Goal: Task Accomplishment & Management: Complete application form

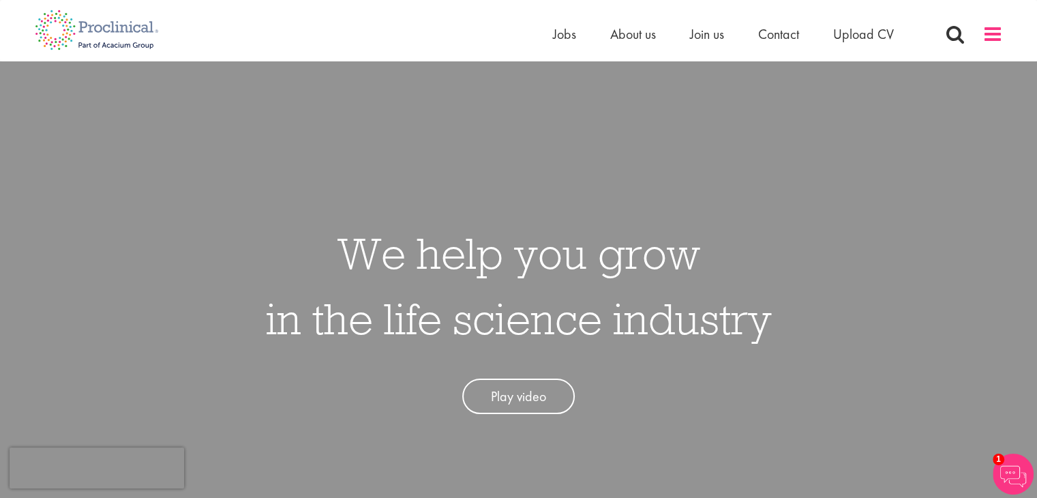
click at [986, 31] on span at bounding box center [993, 34] width 20 height 20
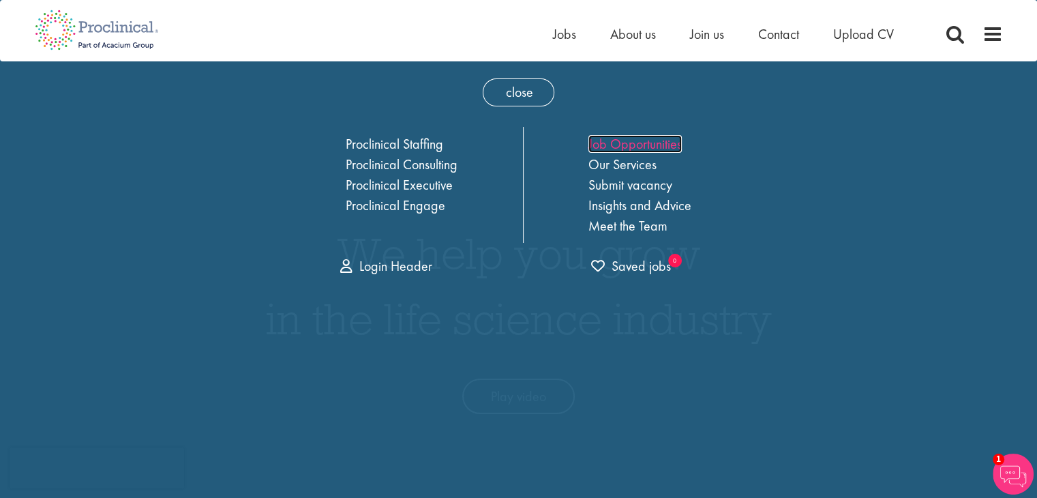
click at [614, 148] on link "Job Opportunities" at bounding box center [635, 144] width 93 height 18
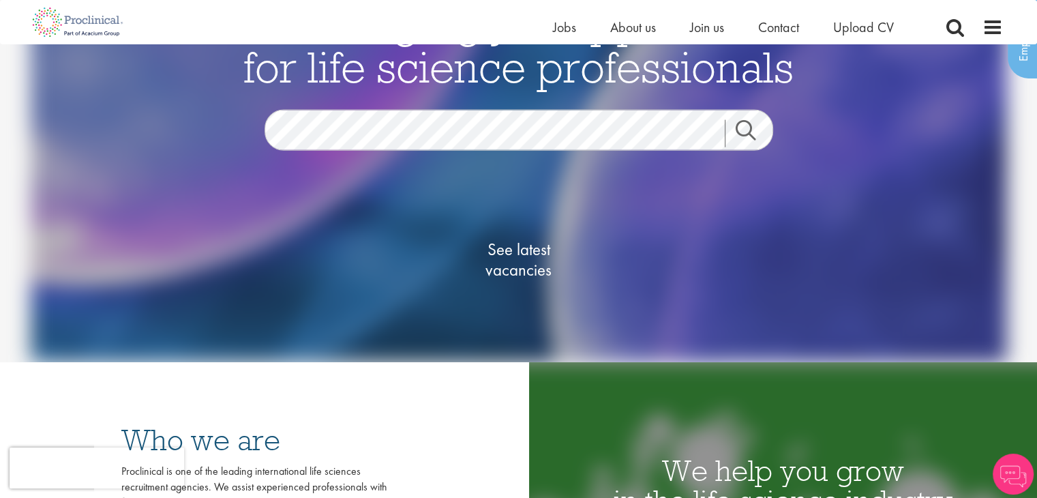
scroll to position [136, 0]
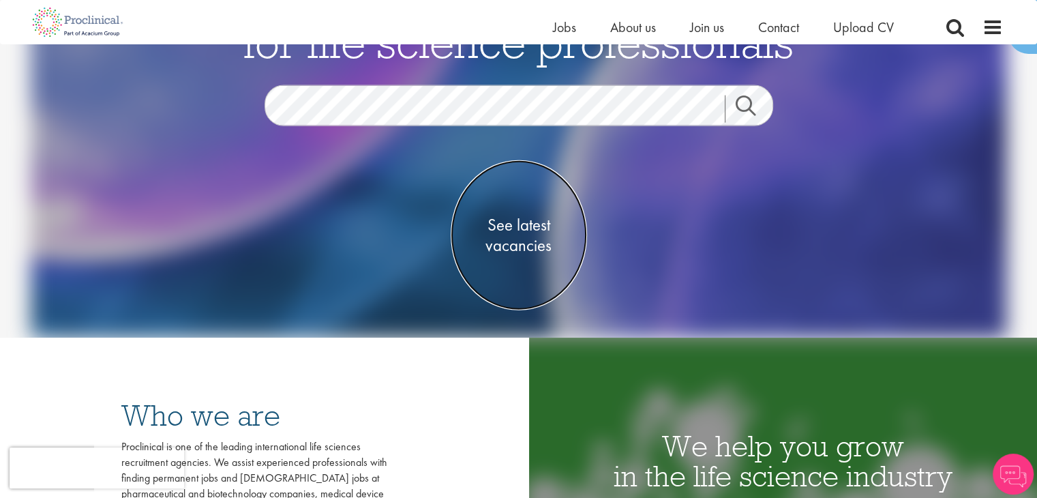
click at [511, 249] on span "See latest vacancies" at bounding box center [519, 234] width 136 height 41
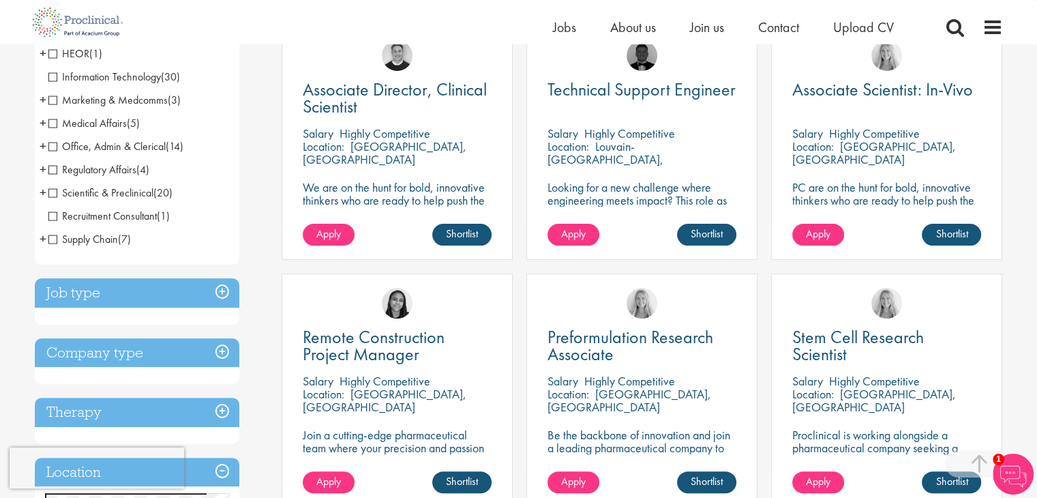
scroll to position [409, 0]
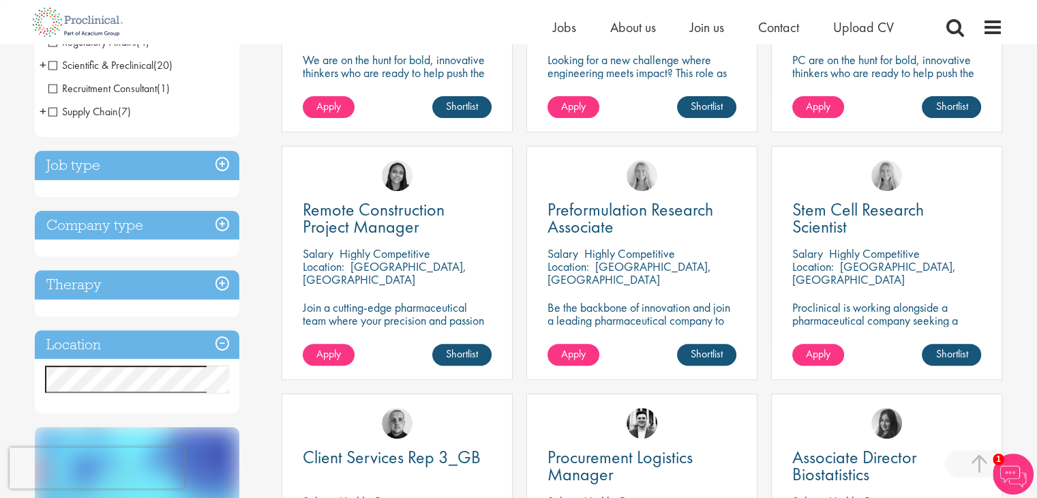
click at [143, 173] on h3 "Job type" at bounding box center [137, 165] width 205 height 29
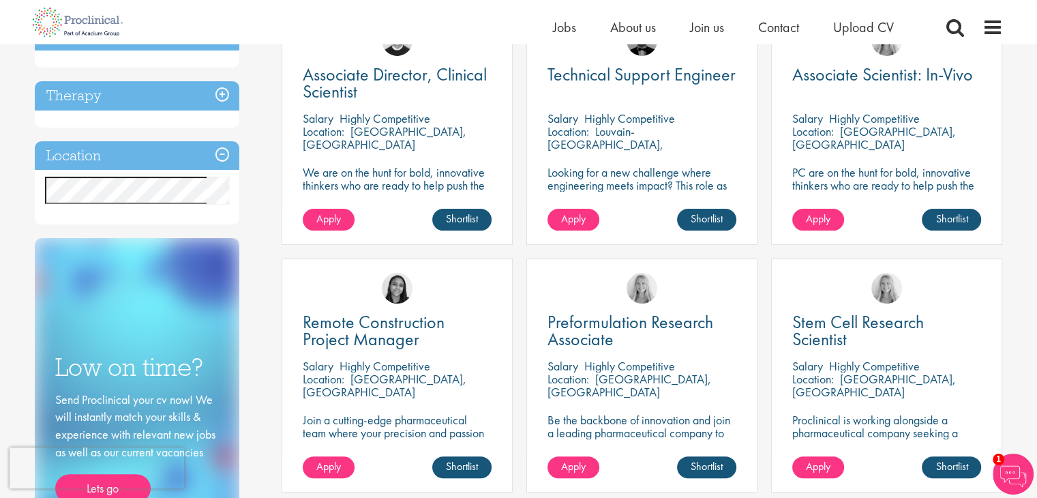
scroll to position [136, 0]
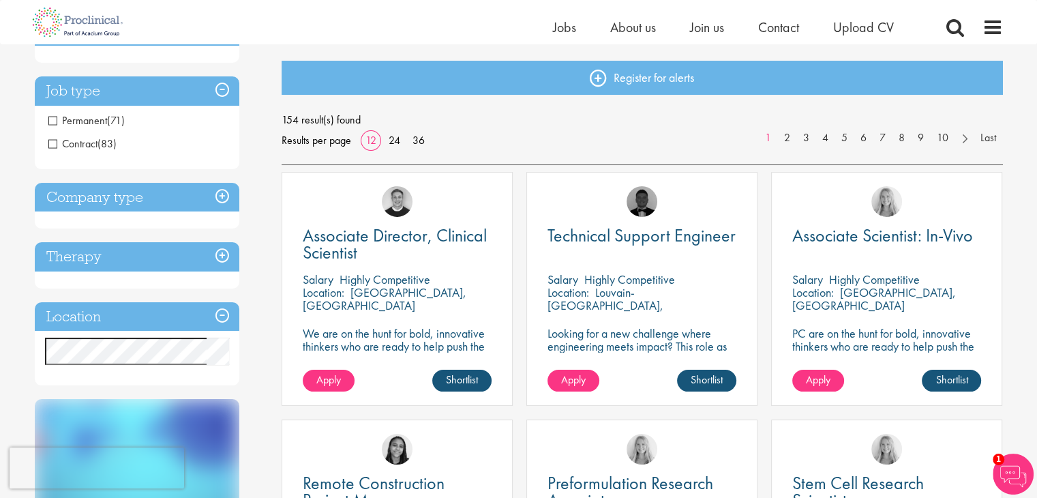
click at [139, 205] on h3 "Company type" at bounding box center [137, 197] width 205 height 29
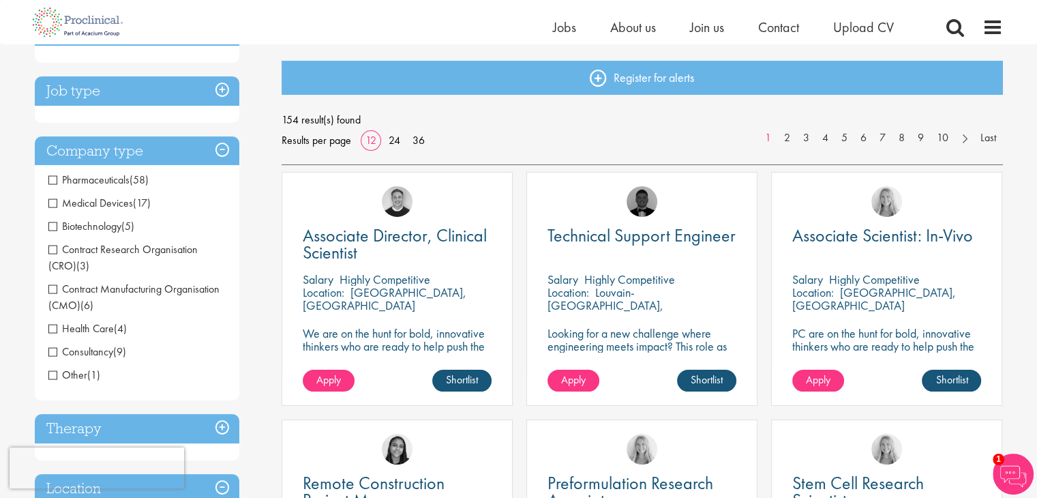
click at [145, 156] on h3 "Company type" at bounding box center [137, 150] width 205 height 29
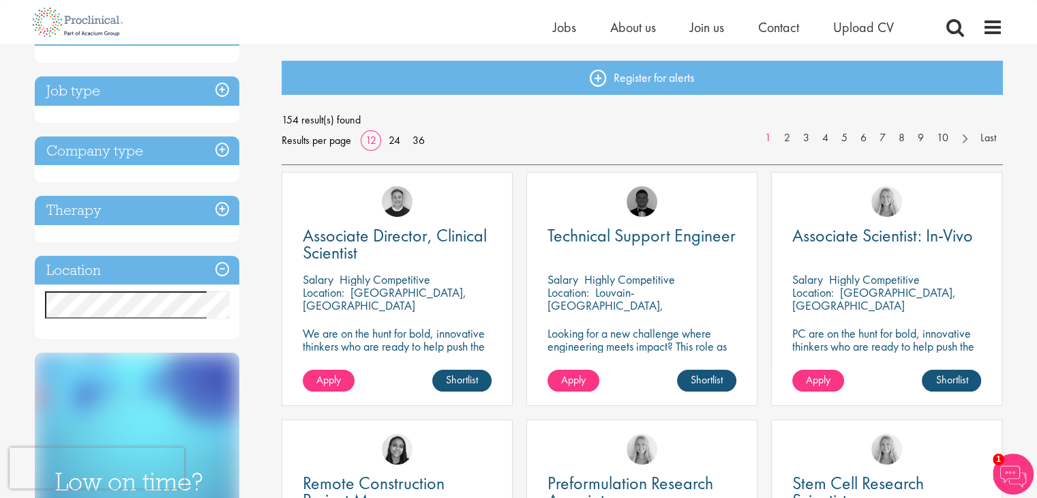
click at [134, 153] on h3 "Company type" at bounding box center [137, 150] width 205 height 29
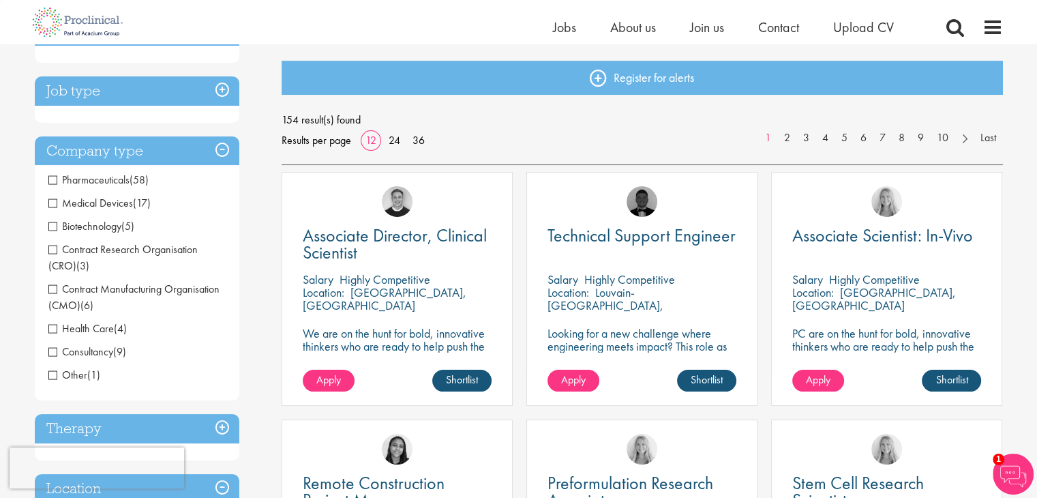
click at [138, 151] on h3 "Company type" at bounding box center [137, 150] width 205 height 29
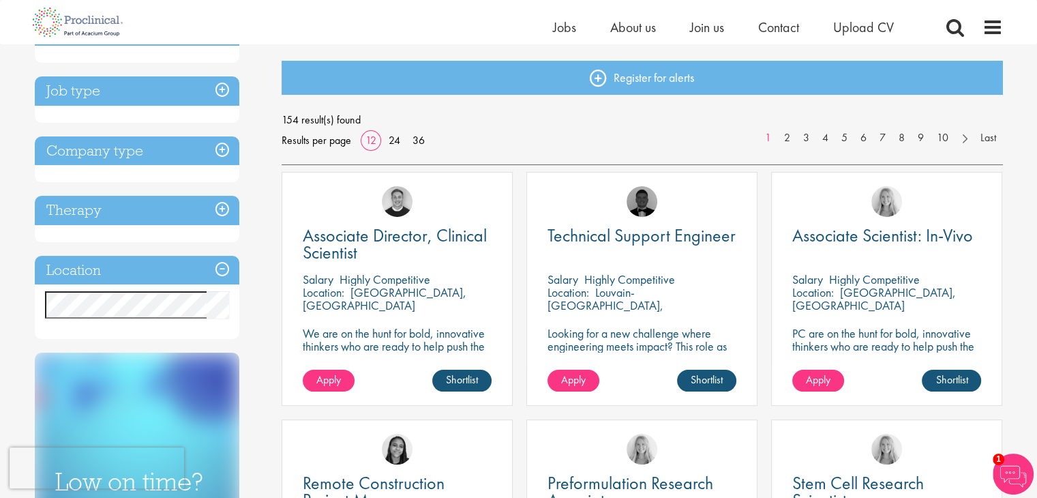
click at [115, 269] on h3 "Location" at bounding box center [137, 270] width 205 height 29
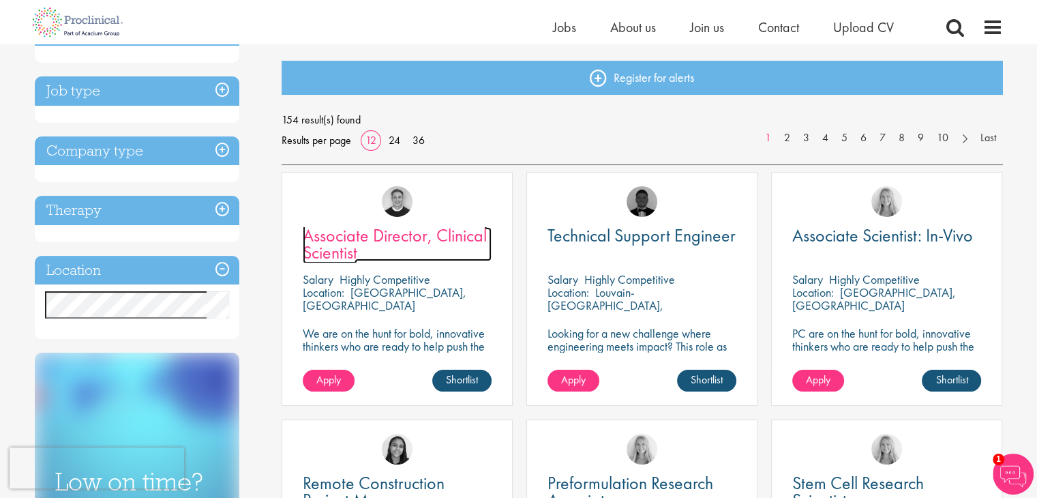
click at [401, 241] on span "Associate Director, Clinical Scientist" at bounding box center [395, 244] width 184 height 40
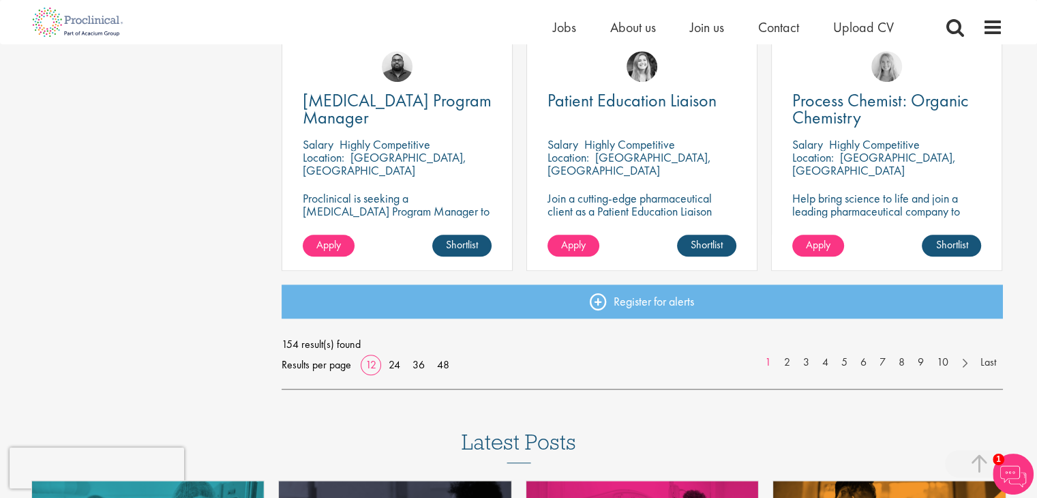
scroll to position [1022, 0]
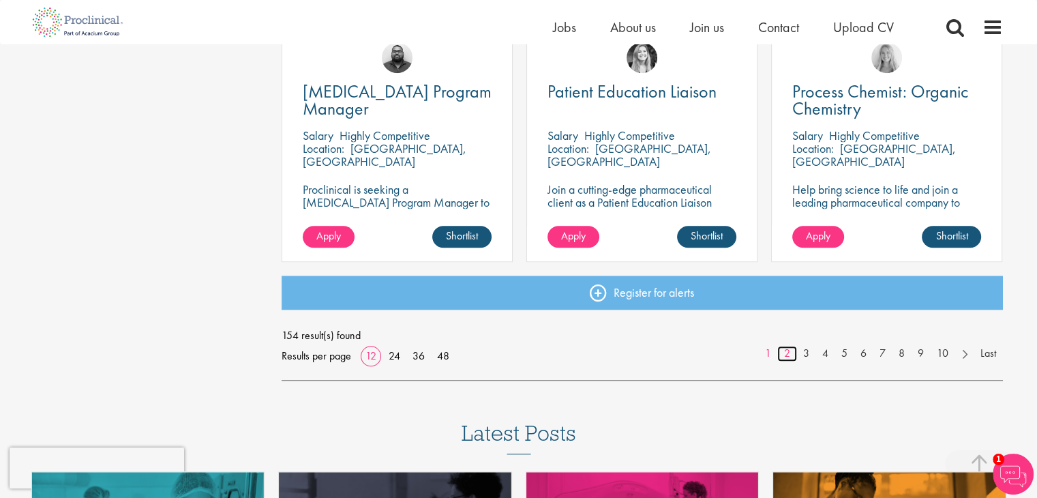
click at [789, 351] on link "2" at bounding box center [788, 354] width 20 height 16
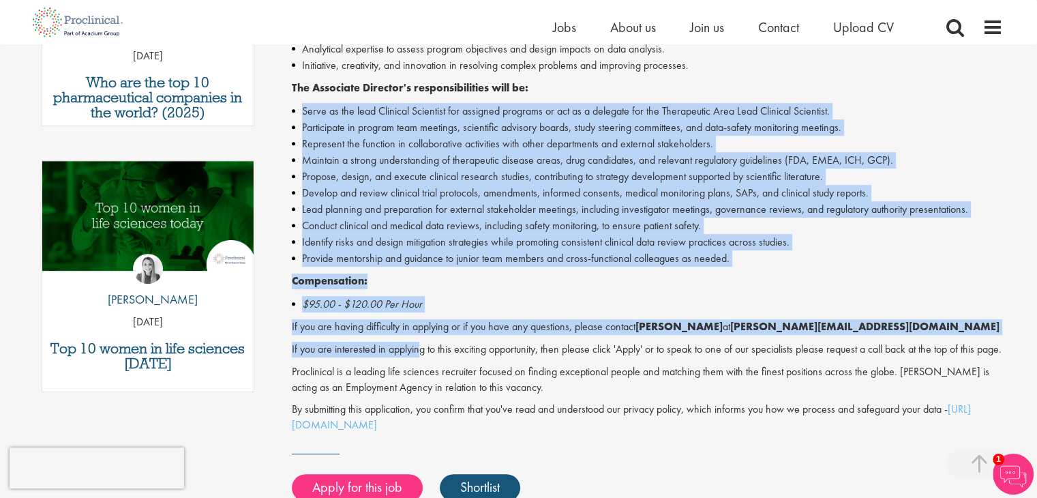
scroll to position [614, 0]
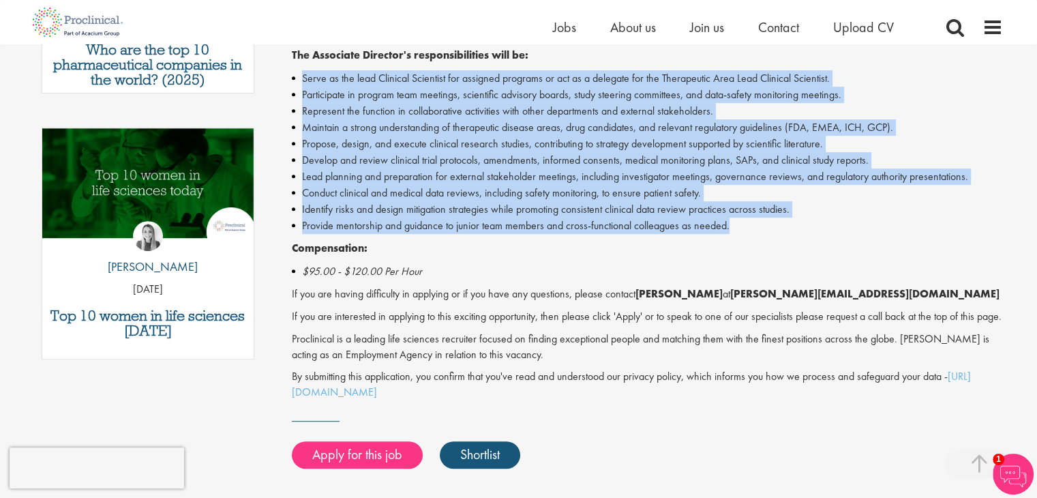
drag, startPoint x: 345, startPoint y: 325, endPoint x: 761, endPoint y: 220, distance: 429.1
click at [761, 220] on div "Associate Director, Clinical Scientist Salary: Highly Competitive Job type: Con…" at bounding box center [642, 63] width 742 height 1048
copy ul "Serve as the lead Clinical Scientist for assigned programs or act as a delegate…"
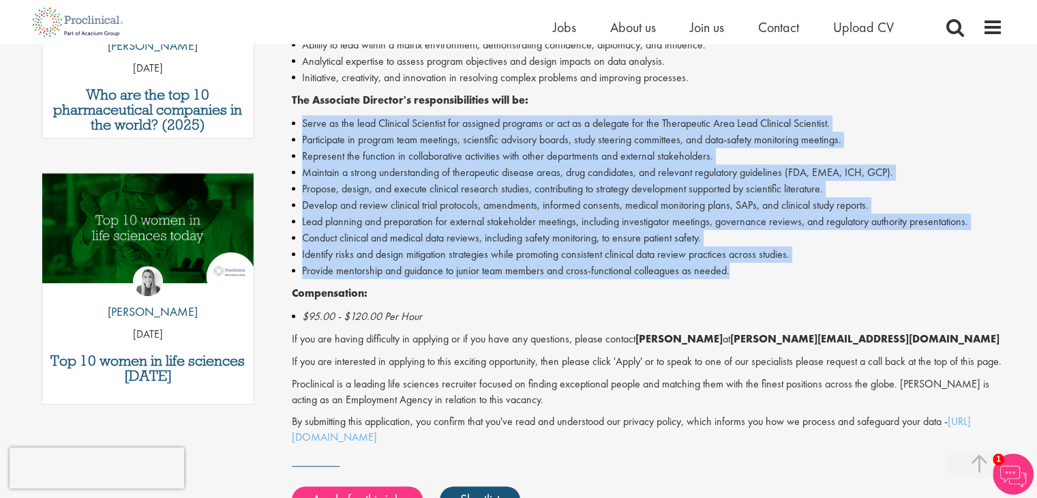
scroll to position [546, 0]
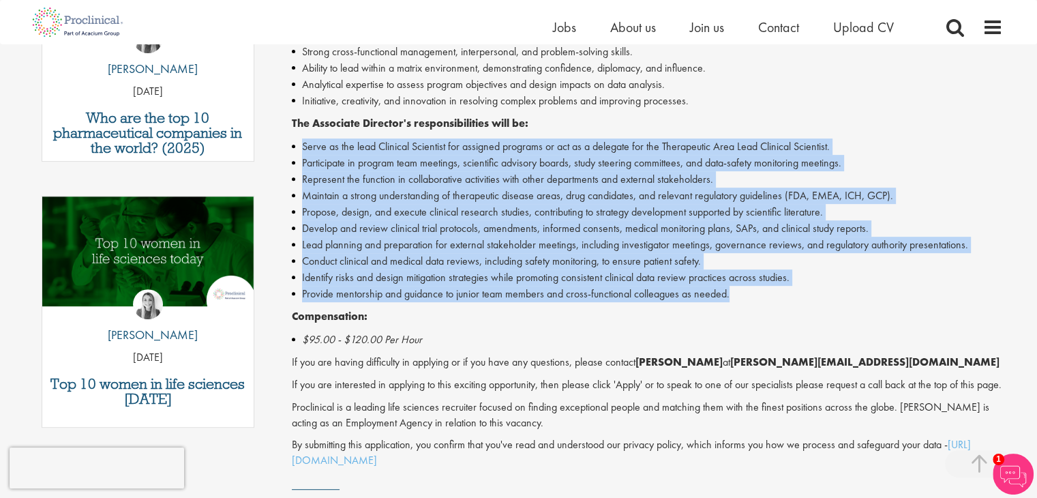
copy ul "Serve as the lead Clinical Scientist for assigned programs or act as a delegate…"
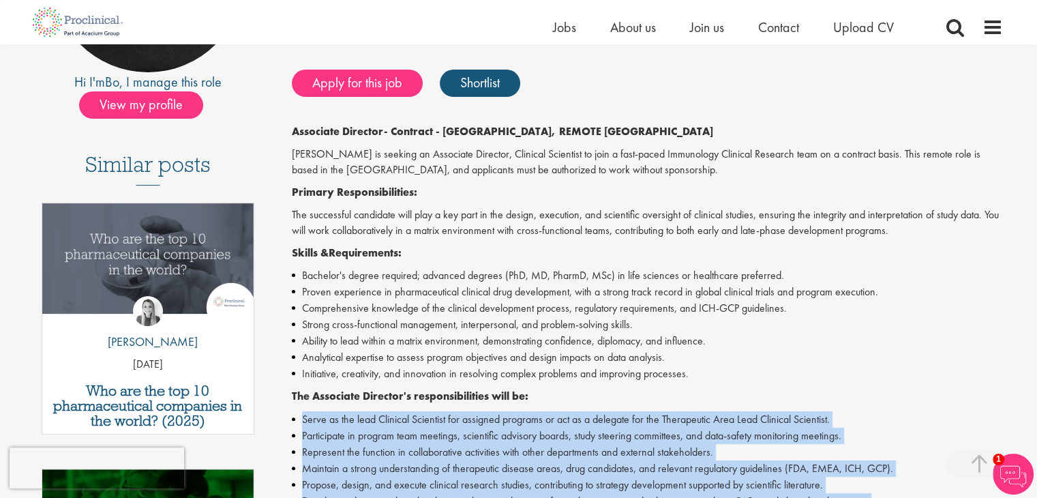
scroll to position [68, 0]
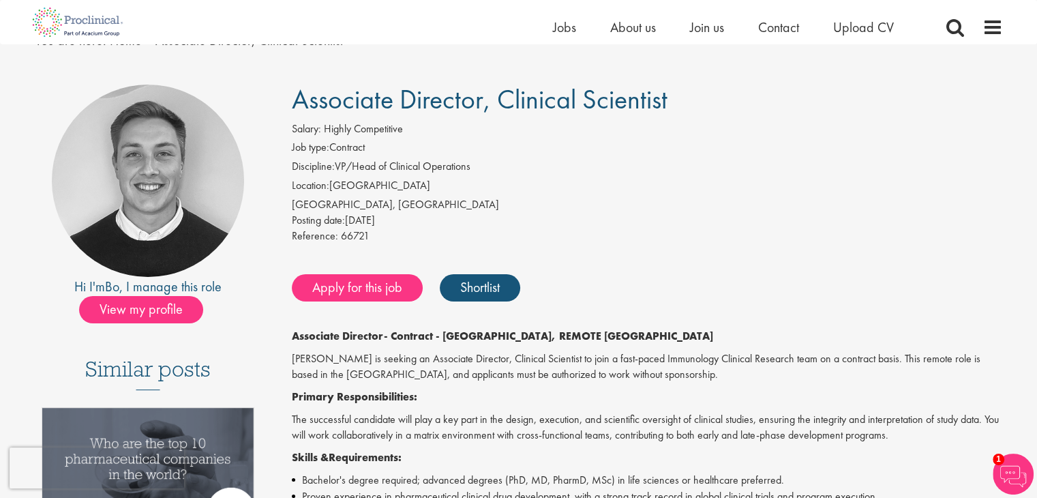
click at [355, 232] on span "66721" at bounding box center [355, 236] width 29 height 14
copy span "66721"
click at [363, 283] on link "Apply for this job" at bounding box center [357, 287] width 131 height 27
click at [349, 279] on link "Apply for this job" at bounding box center [357, 287] width 131 height 27
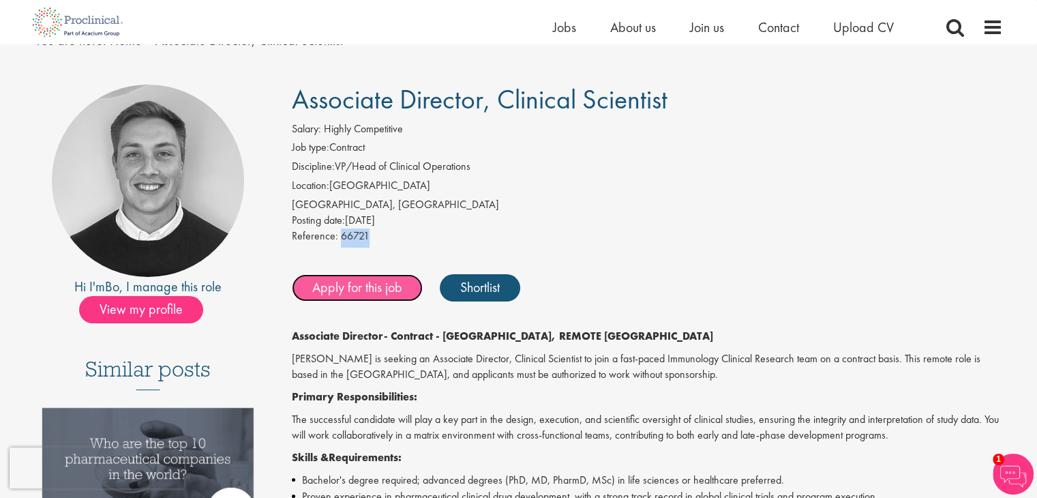
scroll to position [341, 0]
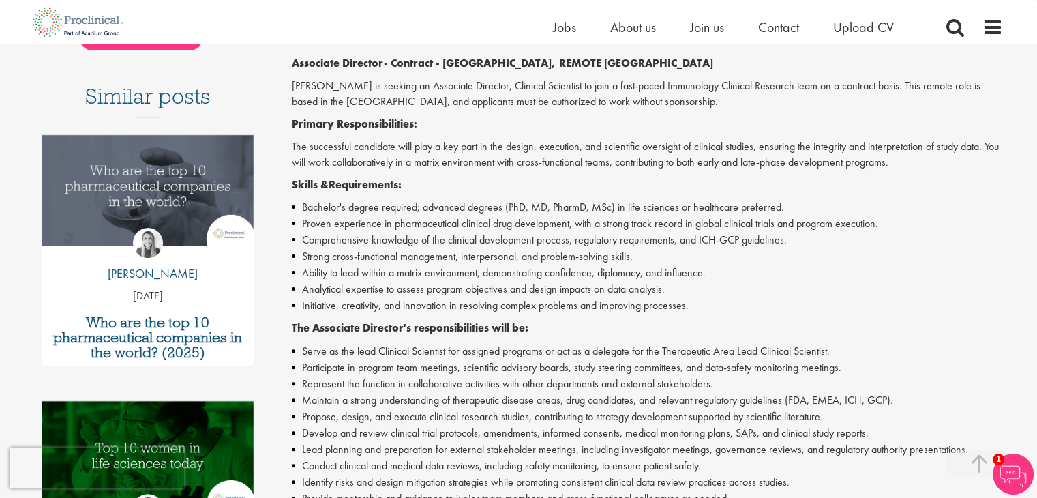
click at [325, 192] on p "Skills & Requirements:" at bounding box center [647, 185] width 711 height 16
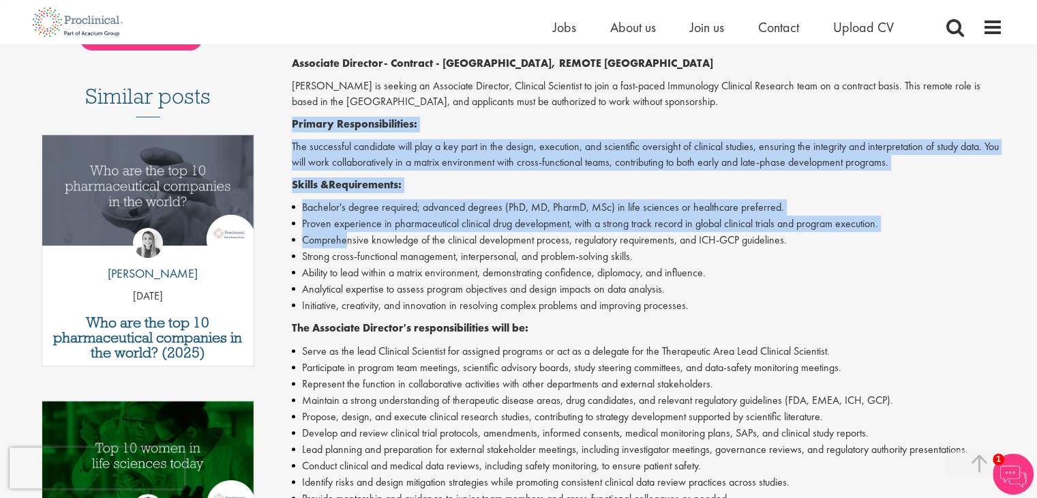
drag, startPoint x: 291, startPoint y: 132, endPoint x: 344, endPoint y: 231, distance: 111.7
click at [344, 233] on div "Associate Director, Clinical Scientist Salary: Highly Competitive Job type: Con…" at bounding box center [642, 336] width 742 height 1048
click at [379, 177] on p "Skills & Requirements:" at bounding box center [647, 185] width 711 height 16
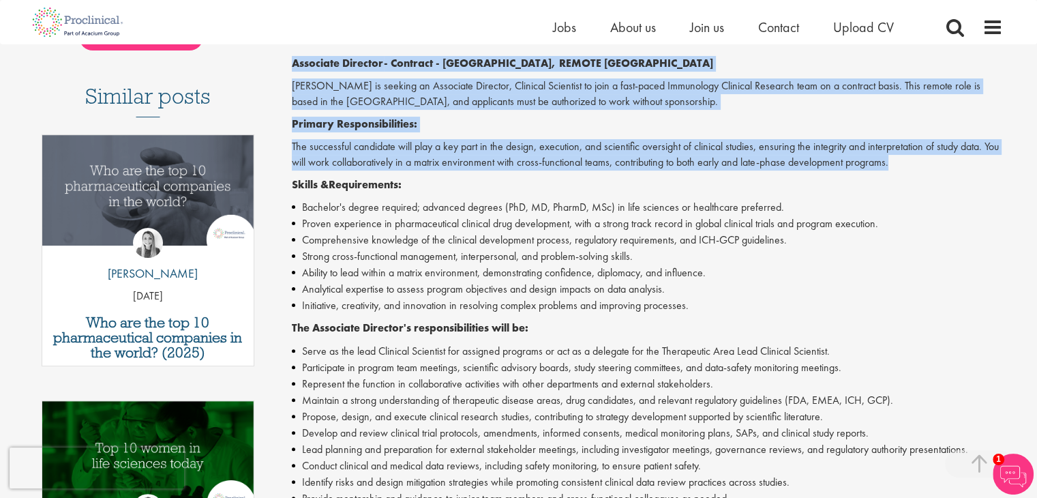
drag, startPoint x: 294, startPoint y: 61, endPoint x: 926, endPoint y: 167, distance: 641.2
click at [926, 167] on div "Associate Director - Contract - Boston, REMOTE USA Proclinical is seeking an As…" at bounding box center [647, 364] width 711 height 617
copy div "Associate Director - Contract - Boston, REMOTE USA Proclinical is seeking an As…"
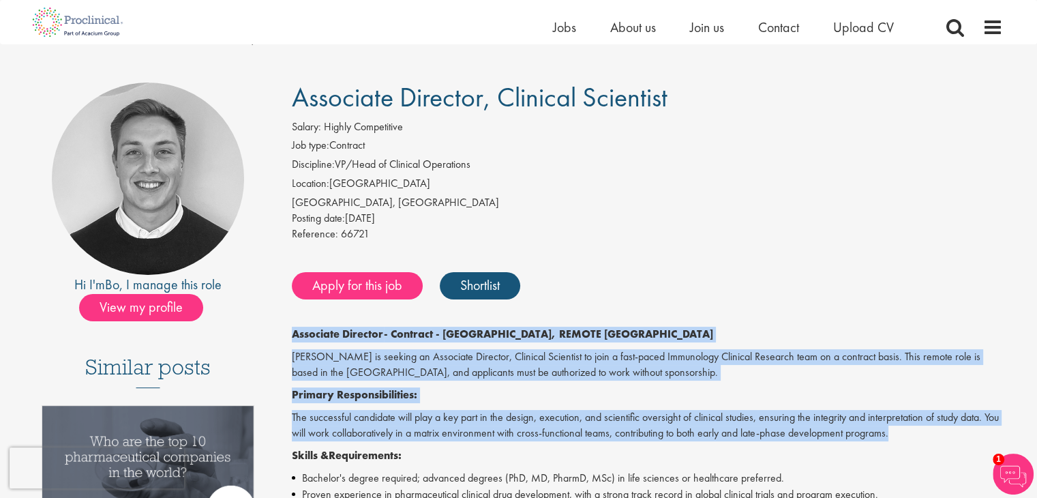
scroll to position [68, 0]
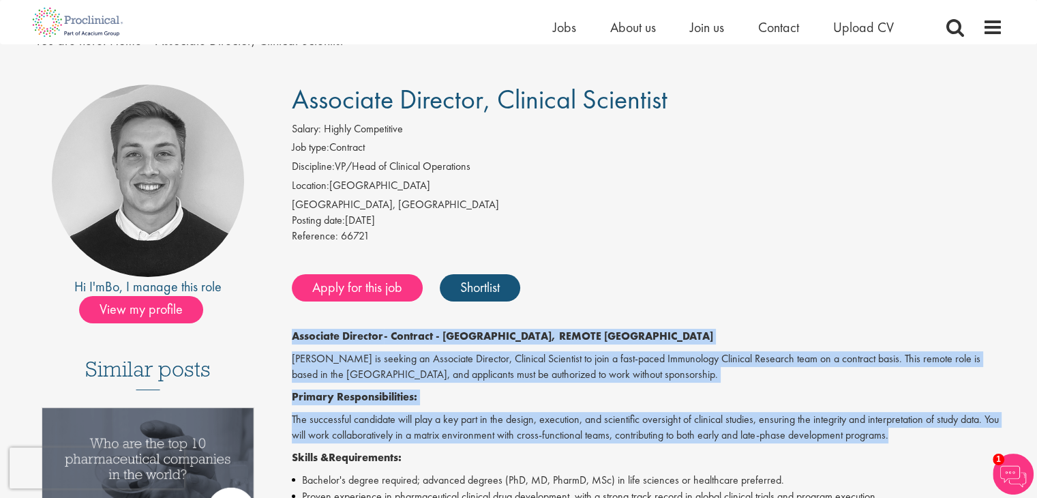
drag, startPoint x: 677, startPoint y: 104, endPoint x: 284, endPoint y: 85, distance: 393.4
copy span "Associate Director, Clinical Scientist"
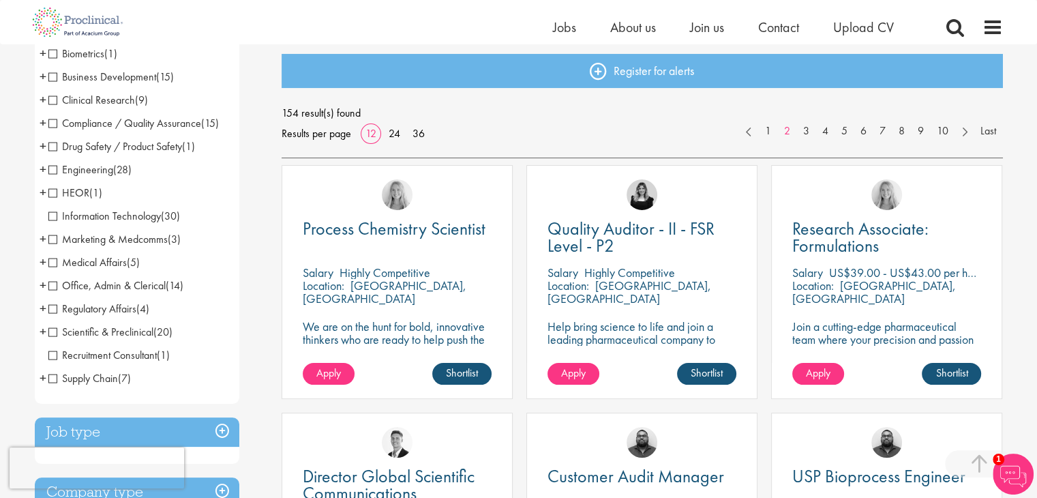
scroll to position [136, 0]
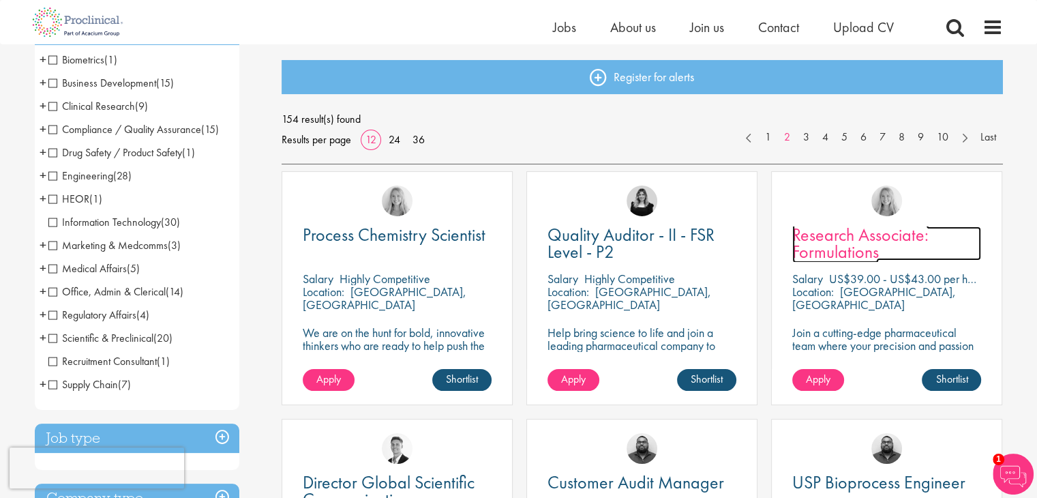
click at [855, 248] on span "Research Associate: Formulations" at bounding box center [861, 243] width 136 height 40
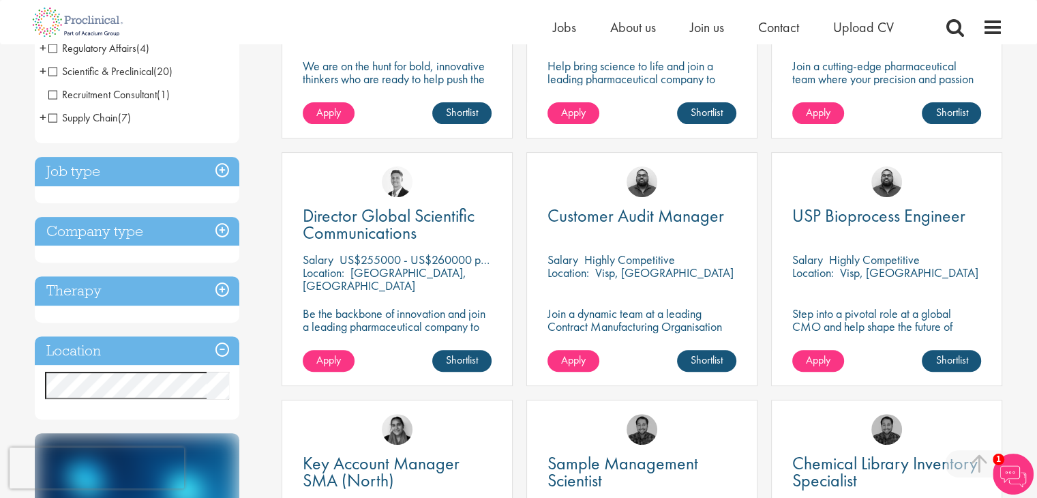
scroll to position [409, 0]
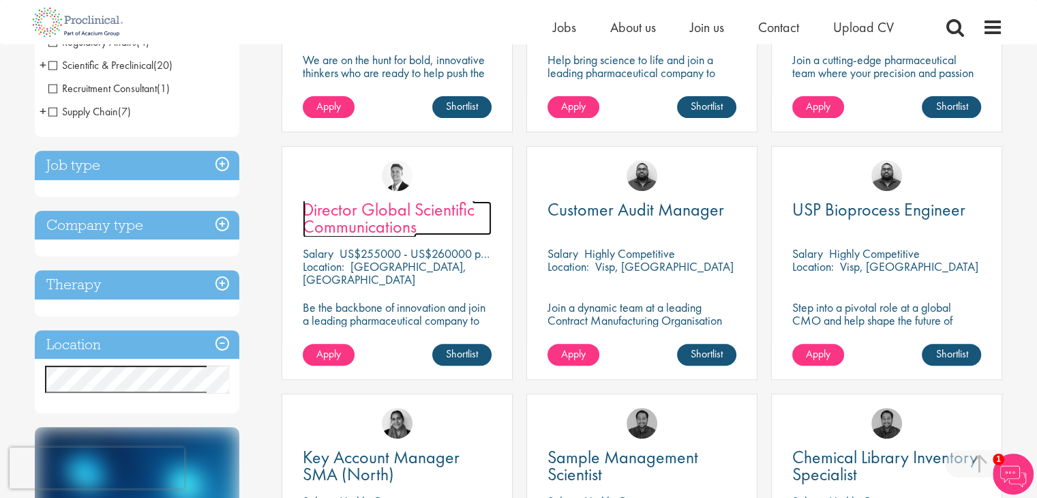
click at [392, 224] on span "Director Global Scientific Communications" at bounding box center [389, 218] width 172 height 40
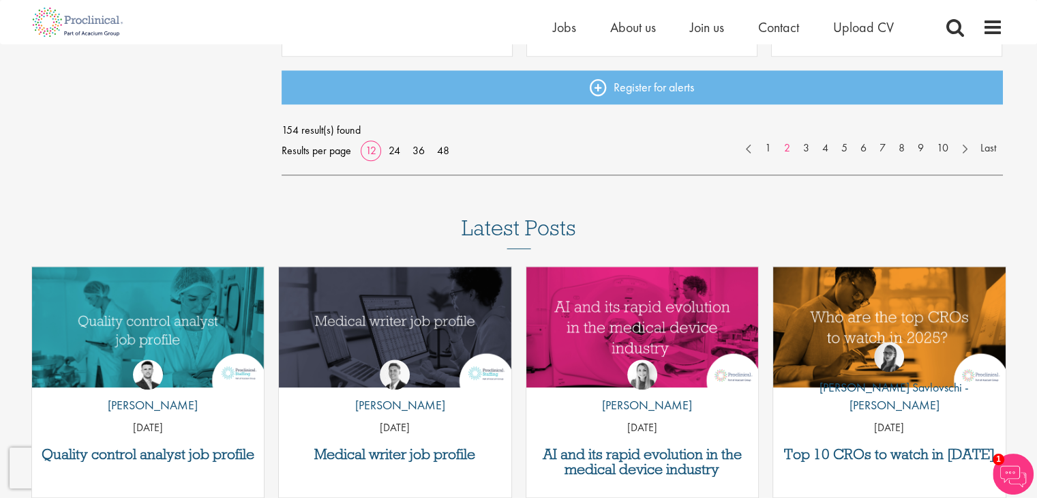
scroll to position [1023, 0]
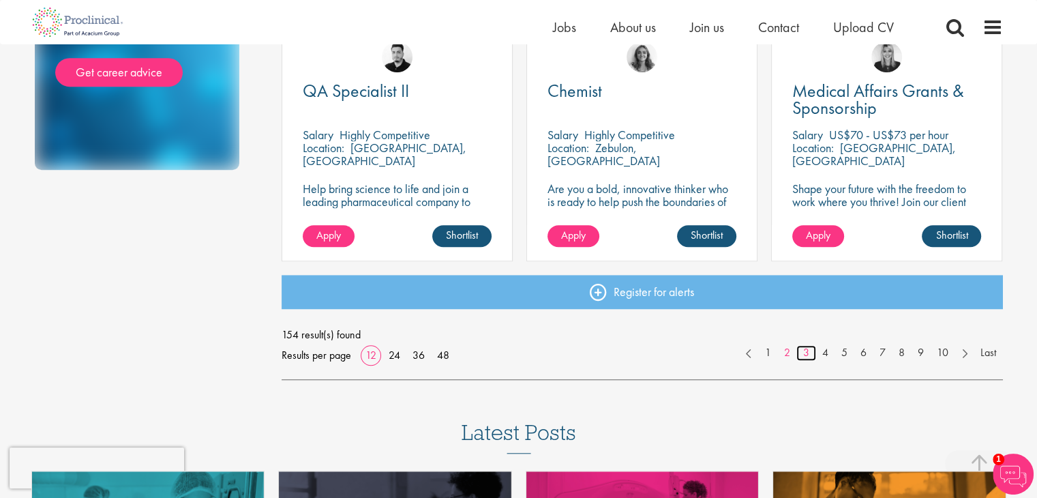
click at [799, 353] on link "3" at bounding box center [807, 353] width 20 height 16
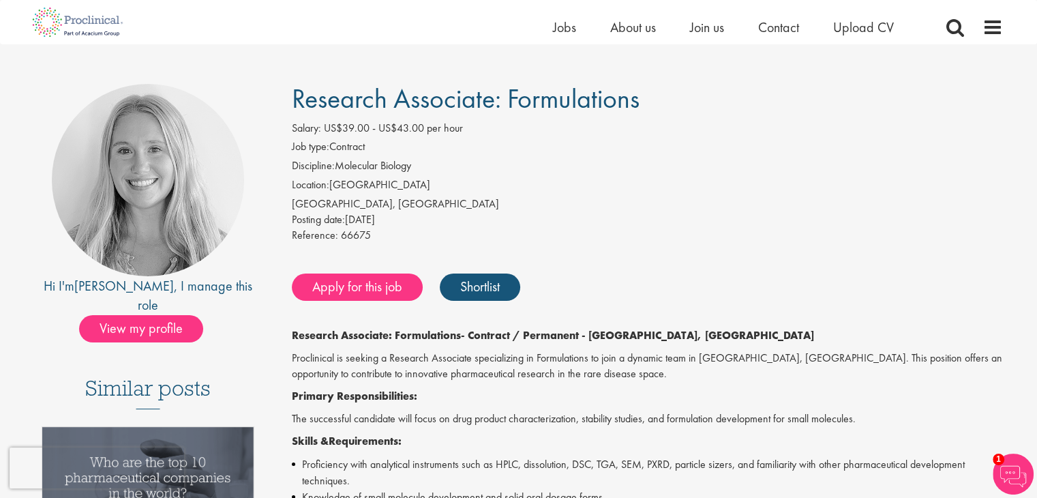
scroll to position [68, 0]
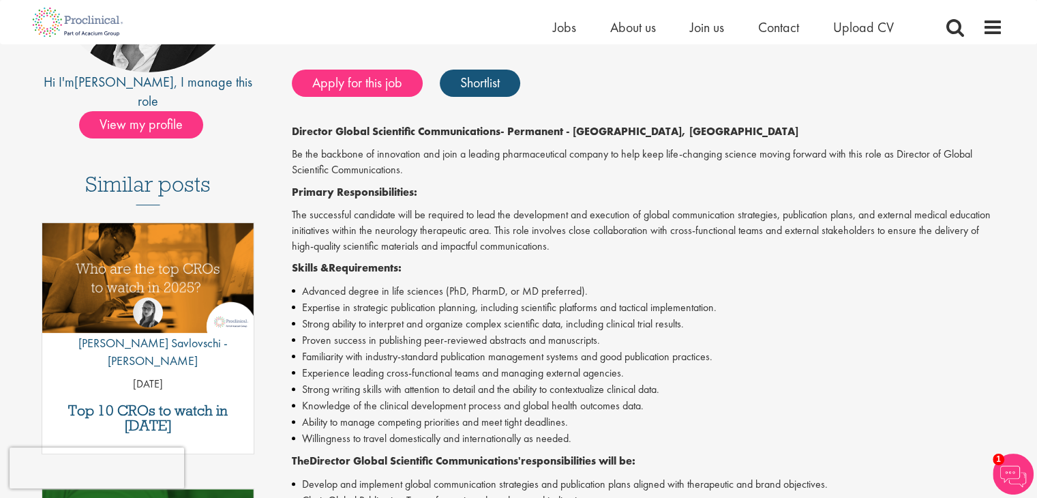
scroll to position [68, 0]
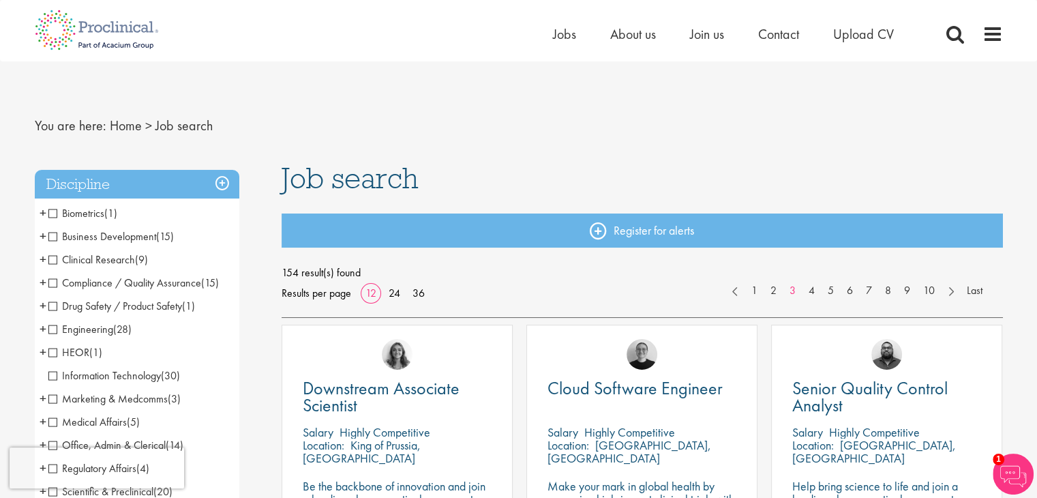
click at [65, 261] on span "Clinical Research" at bounding box center [91, 259] width 87 height 14
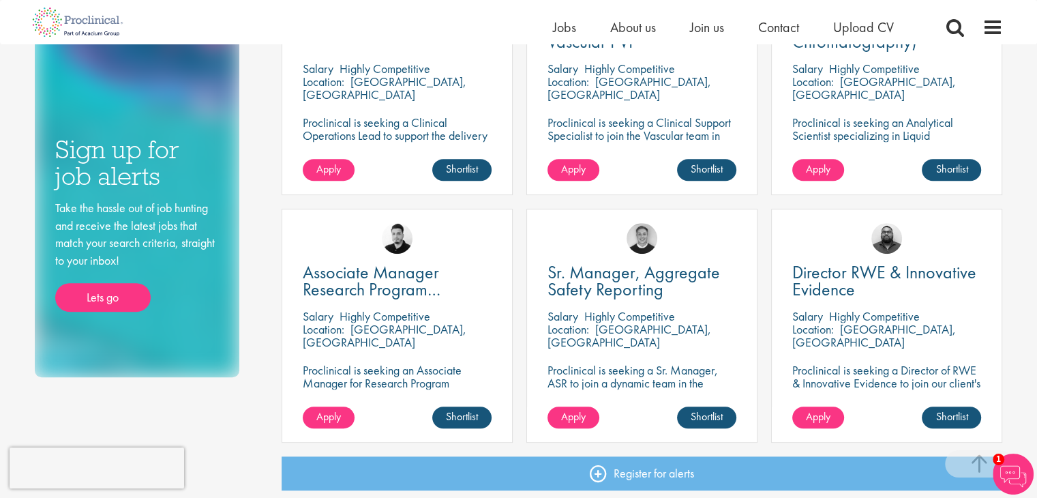
scroll to position [614, 0]
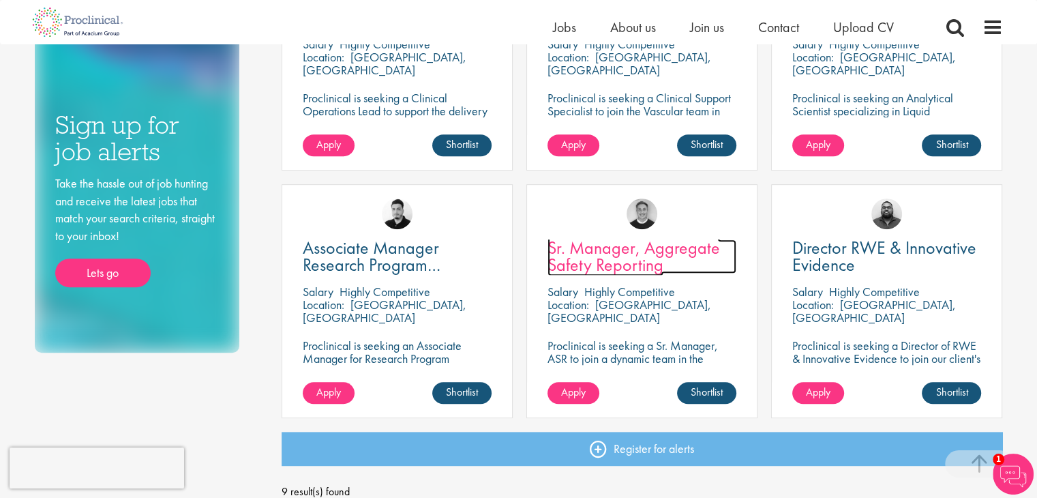
click at [642, 259] on span "Sr. Manager, Aggregate Safety Reporting" at bounding box center [634, 256] width 173 height 40
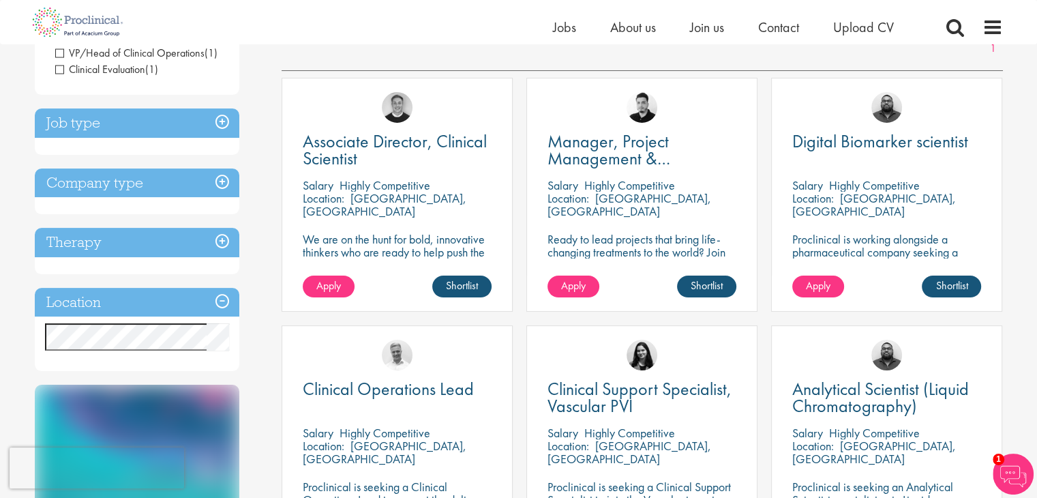
scroll to position [136, 0]
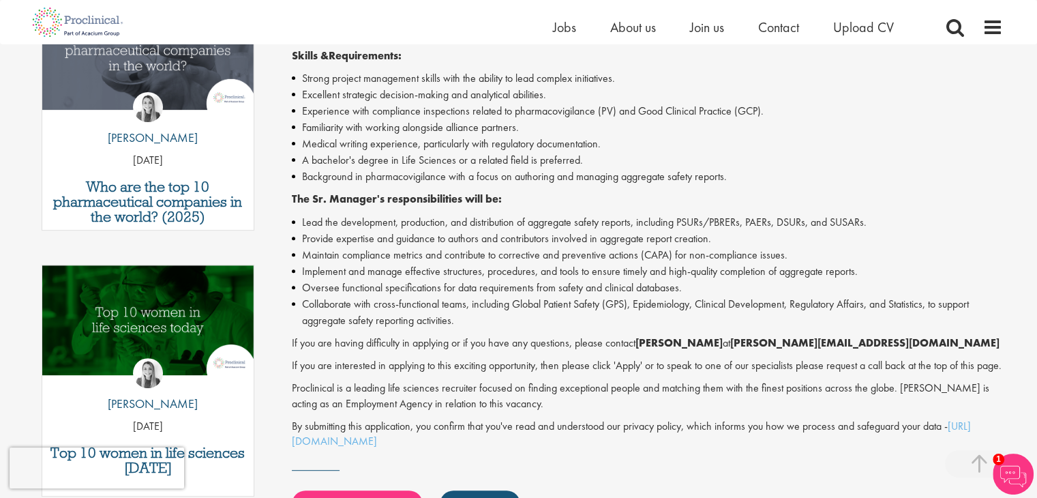
scroll to position [477, 0]
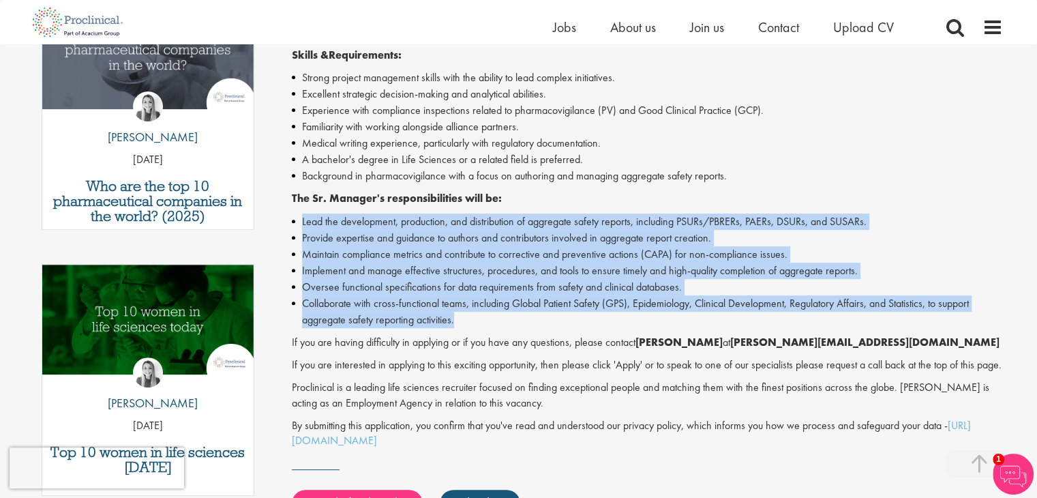
drag, startPoint x: 295, startPoint y: 218, endPoint x: 488, endPoint y: 317, distance: 217.5
click at [488, 317] on ul "Lead the development, production, and distribution of aggregate safety reports,…" at bounding box center [647, 271] width 711 height 115
copy ul "Lead the development, production, and distribution of aggregate safety reports,…"
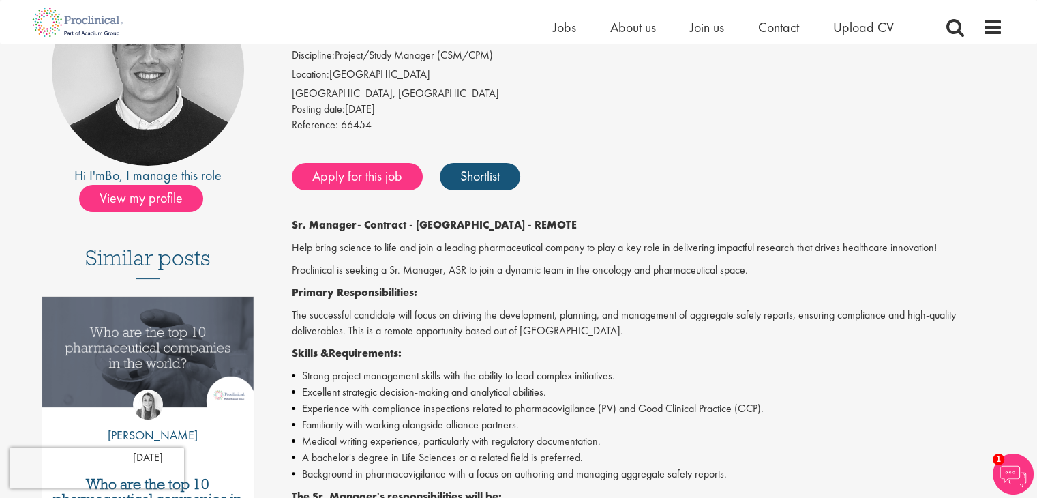
scroll to position [68, 0]
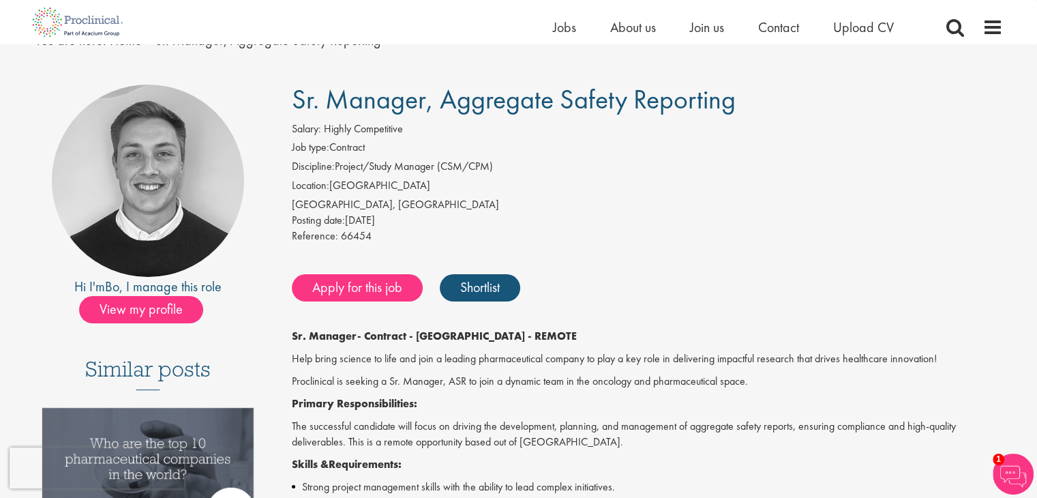
click at [357, 233] on span "66454" at bounding box center [356, 236] width 31 height 14
copy span "66454"
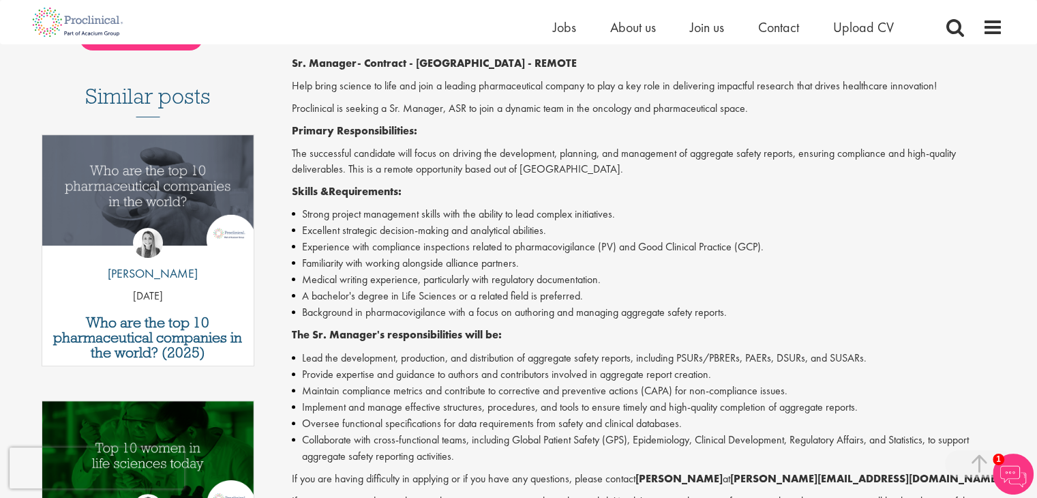
scroll to position [273, 0]
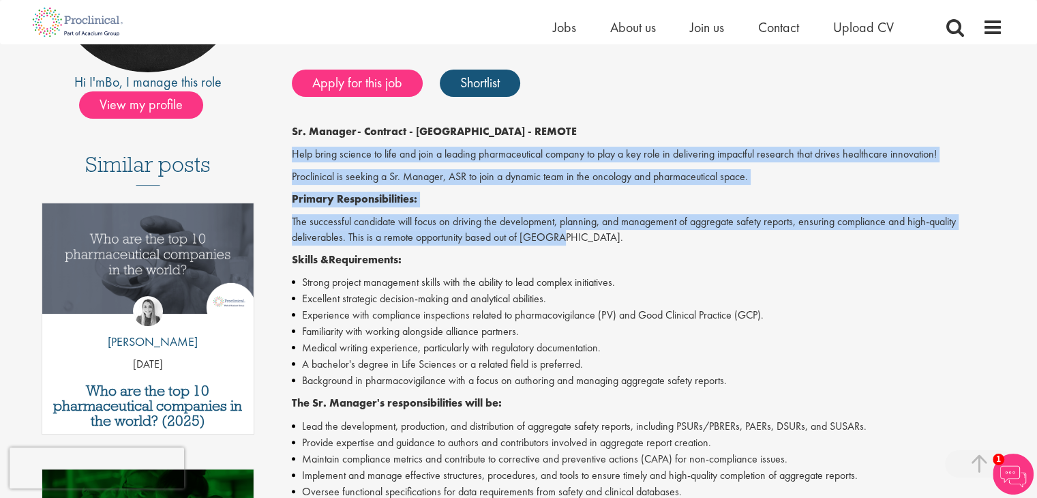
drag, startPoint x: 286, startPoint y: 147, endPoint x: 560, endPoint y: 241, distance: 289.7
click at [560, 241] on div "Sr. Manager, Aggregate Safety Reporting Salary: Highly Competitive Job type: Co…" at bounding box center [642, 360] width 742 height 960
copy div "Help bring science to life and join a leading pharmaceutical company to play a …"
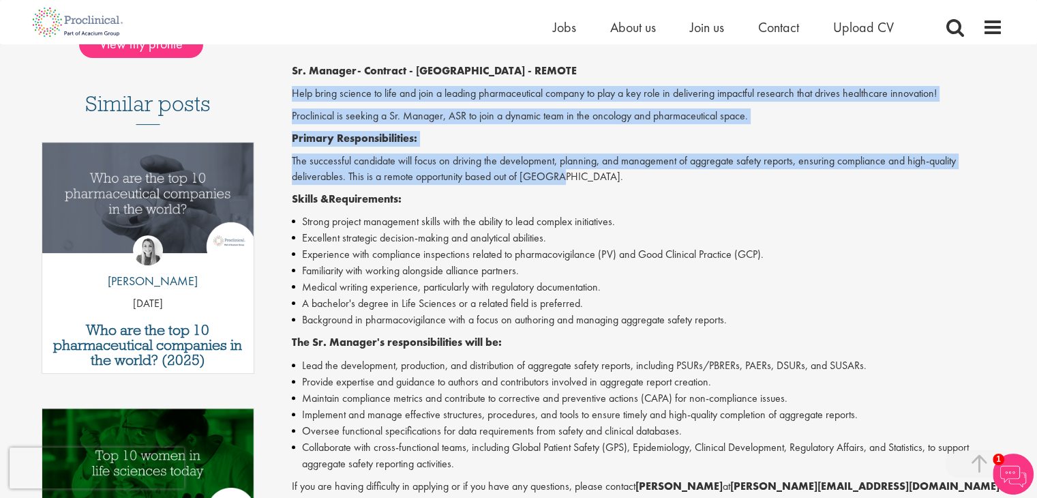
scroll to position [409, 0]
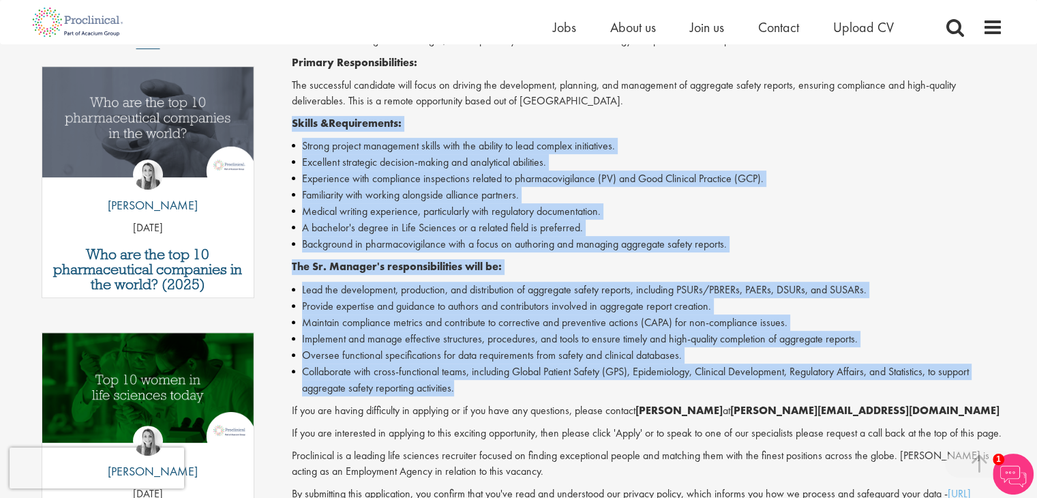
drag, startPoint x: 289, startPoint y: 126, endPoint x: 591, endPoint y: 391, distance: 402.7
click at [591, 391] on div "Sr. Manager, Aggregate Safety Reporting Salary: Highly Competitive Job type: Co…" at bounding box center [642, 224] width 742 height 960
copy div "Skills & Requirements: Strong project management skills with the ability to lea…"
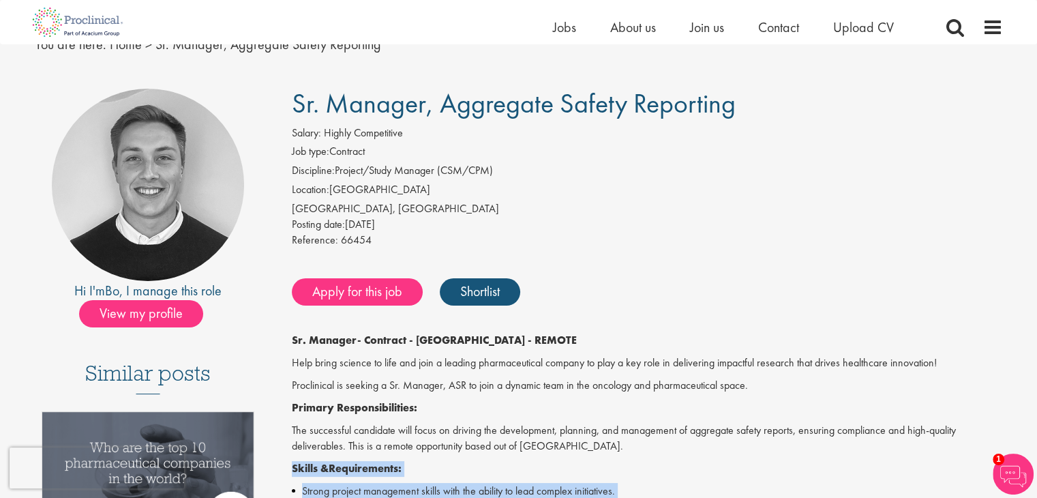
scroll to position [0, 0]
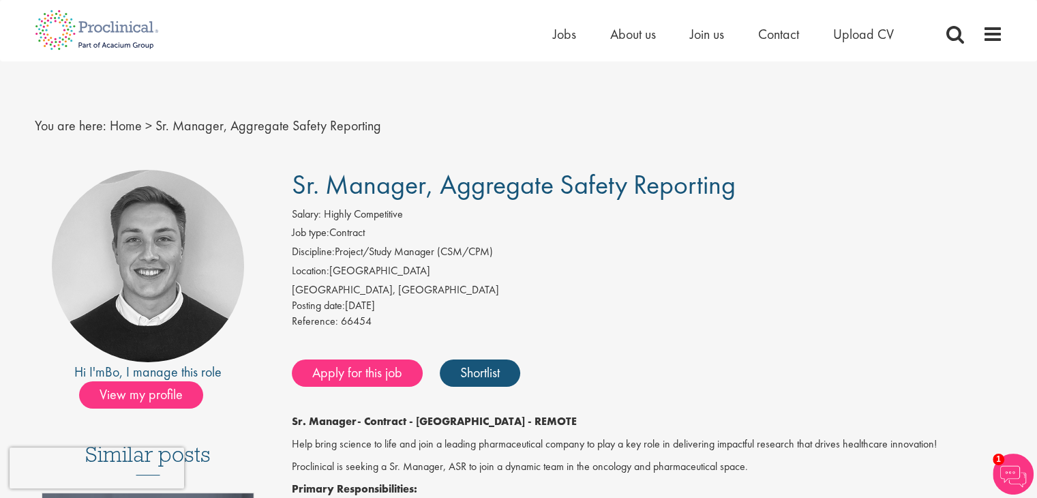
drag, startPoint x: 294, startPoint y: 183, endPoint x: 732, endPoint y: 186, distance: 437.9
click at [732, 186] on span "Sr. Manager, Aggregate Safety Reporting" at bounding box center [514, 184] width 444 height 35
copy span "Sr. Manager, Aggregate Safety Reporting"
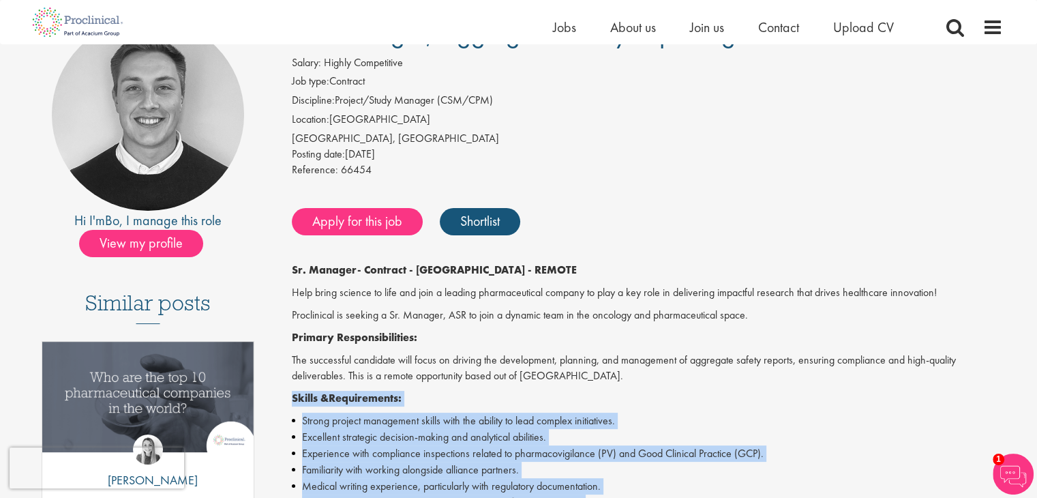
scroll to position [136, 0]
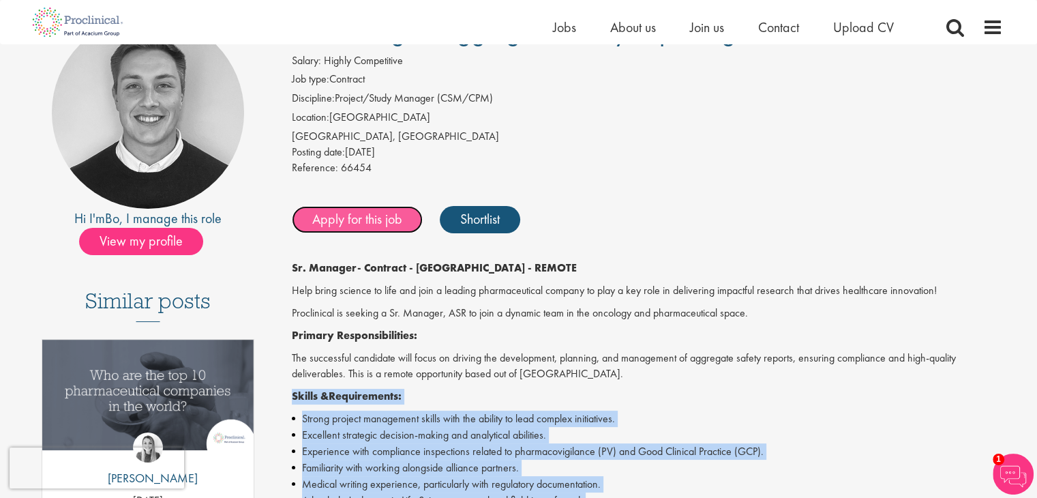
click at [344, 217] on link "Apply for this job" at bounding box center [357, 219] width 131 height 27
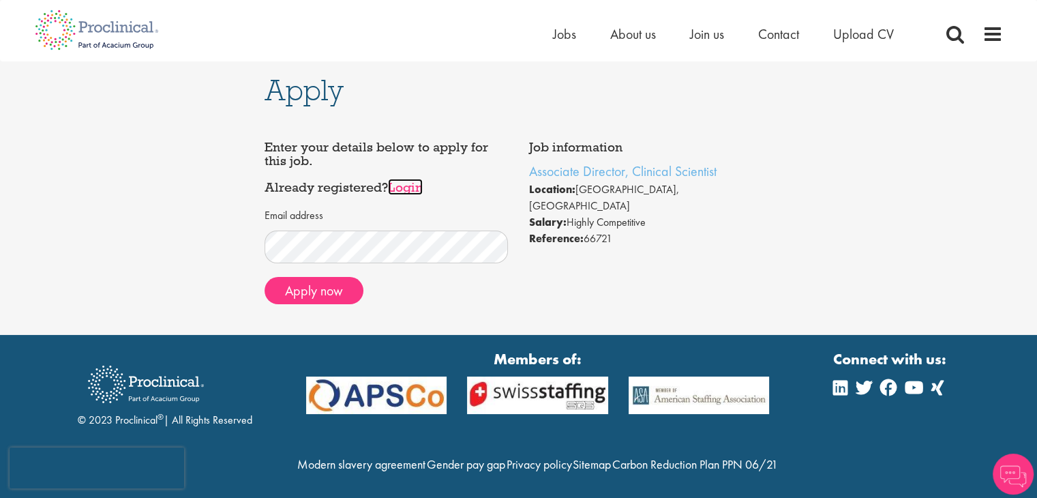
click at [404, 183] on link "Login" at bounding box center [405, 187] width 35 height 16
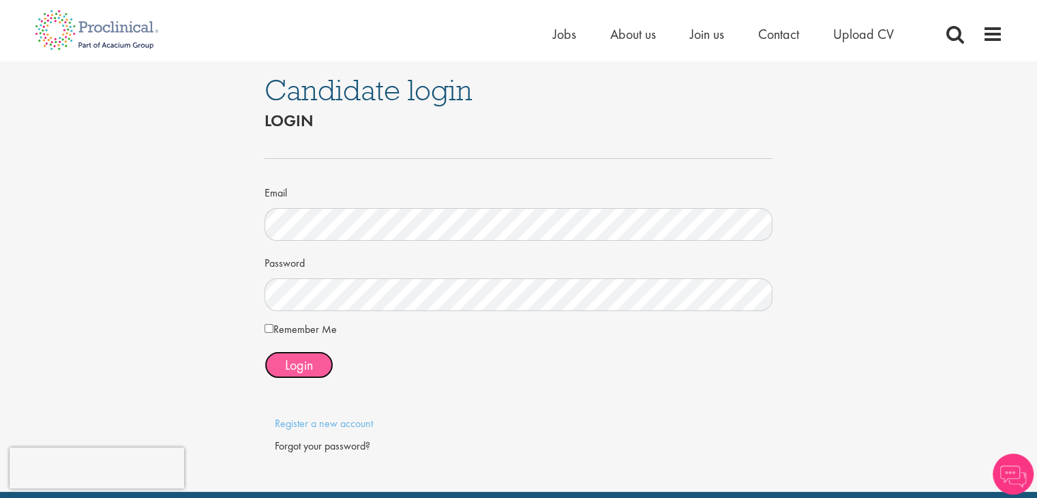
click at [292, 362] on span "Login" at bounding box center [299, 365] width 28 height 18
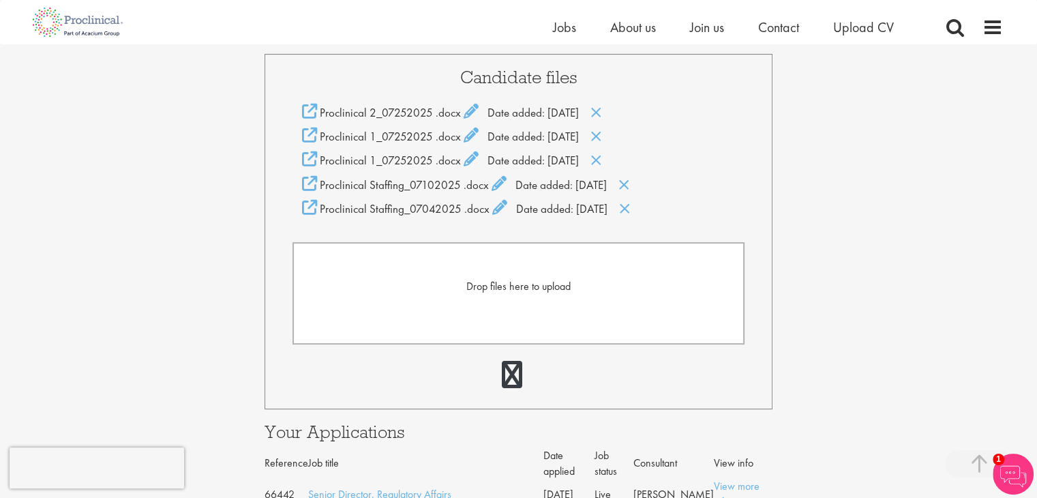
scroll to position [243, 0]
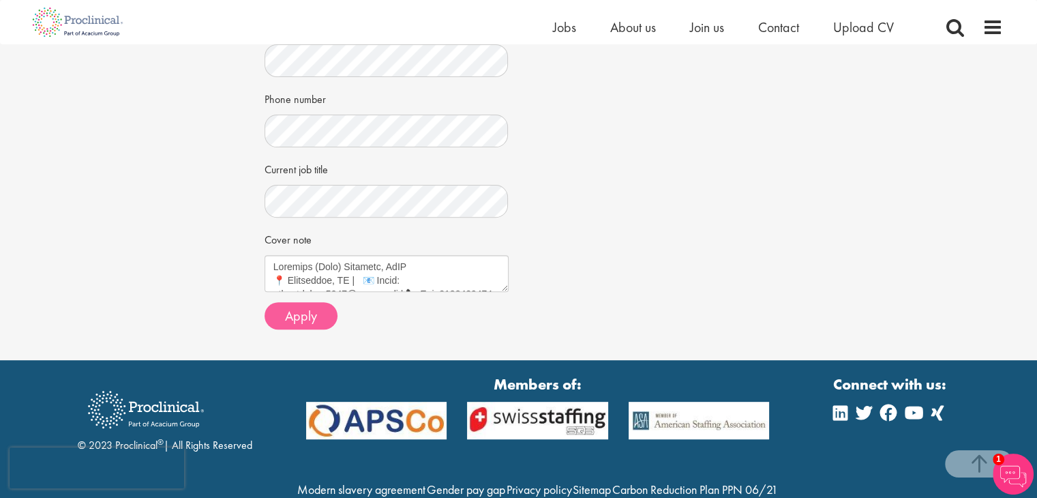
scroll to position [477, 0]
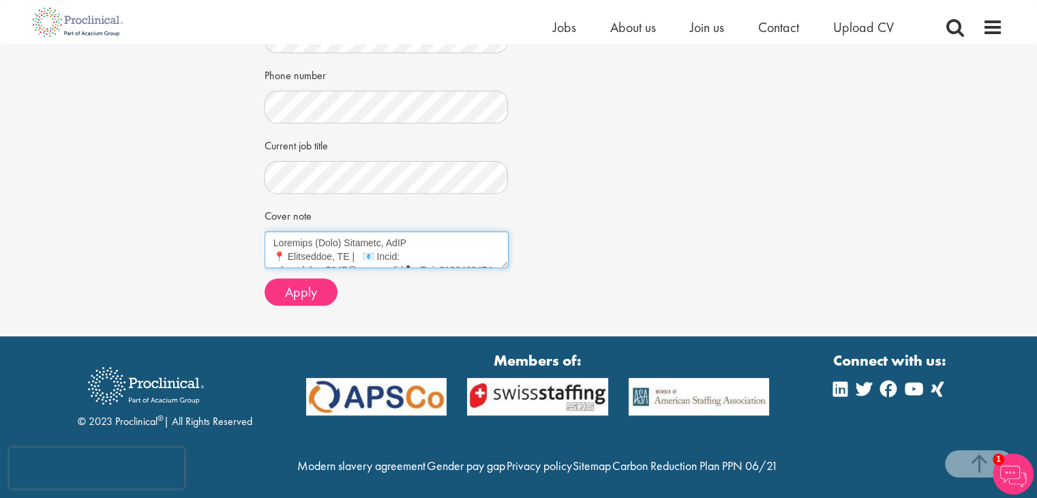
click at [377, 254] on textarea "Cover note" at bounding box center [387, 249] width 244 height 37
paste textarea "Lor 74, 1409 Ipsumdol: Sitametco Adipisci, Elitsedd Eiusmodte Incidid: Utlabore…"
type textarea "Loremips (Dolo) Sitametc, AdIP 📍 Elitseddoe, TE | 📧 Incid: utla.etdolore1902@ma…"
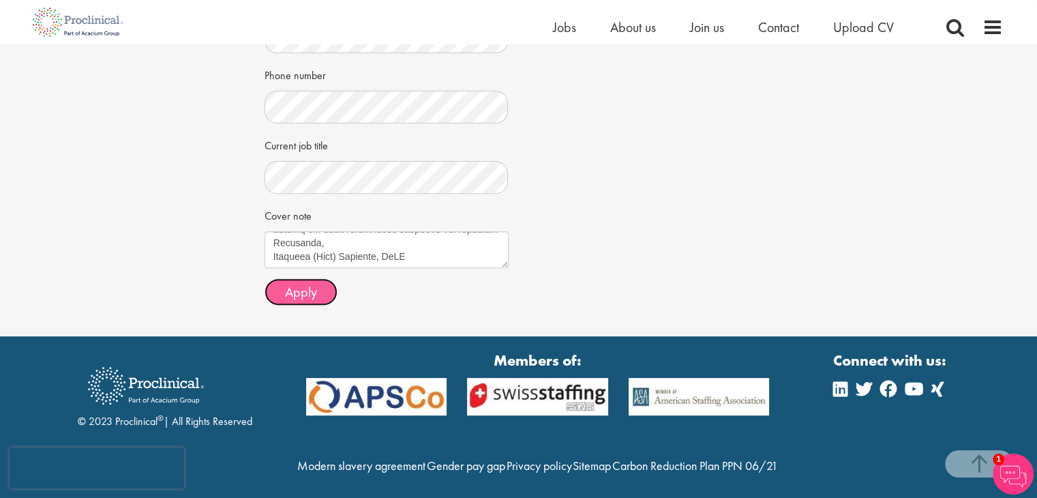
click at [296, 288] on span "Apply" at bounding box center [301, 292] width 32 height 18
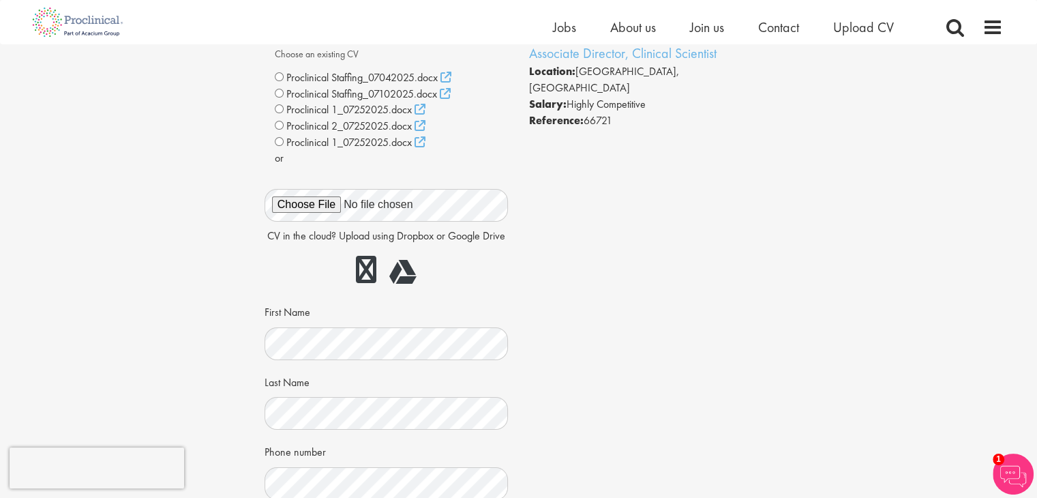
scroll to position [0, 0]
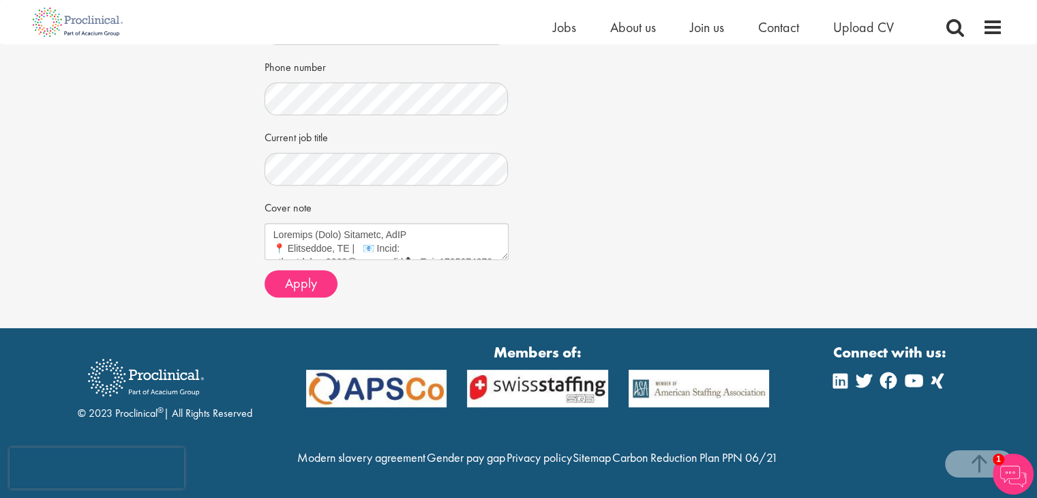
scroll to position [528, 0]
click at [295, 223] on textarea "Cover note" at bounding box center [387, 241] width 244 height 37
paste textarea "Sr. Manager, Aggregate Safety Reporting Company: Proclinical Staffing Dear Hiri…"
type textarea "Abimbola (Bola) Ogundimu, DrPH 📍 Alpharetta, GA | 📧 Email: bola.ogundimu2000@gm…"
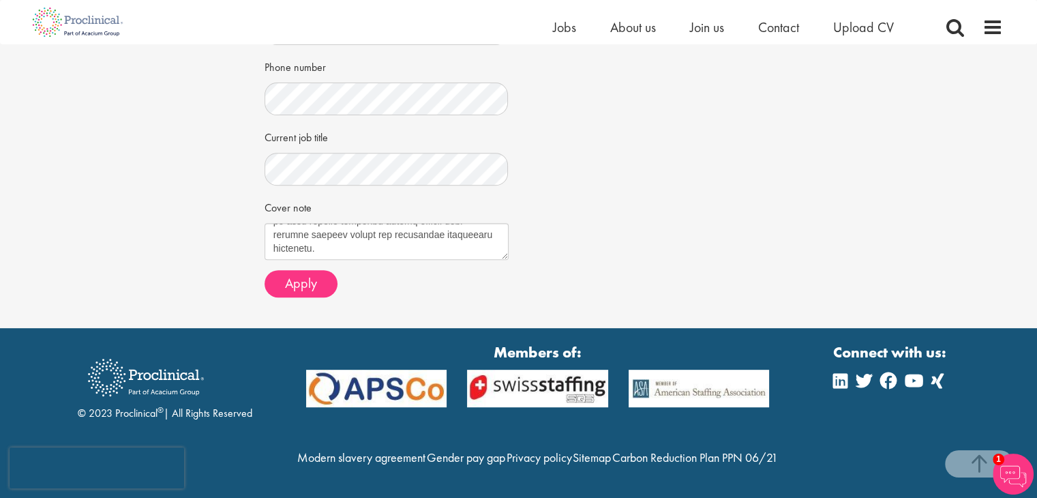
click at [396, 270] on div "Apply" at bounding box center [387, 283] width 244 height 27
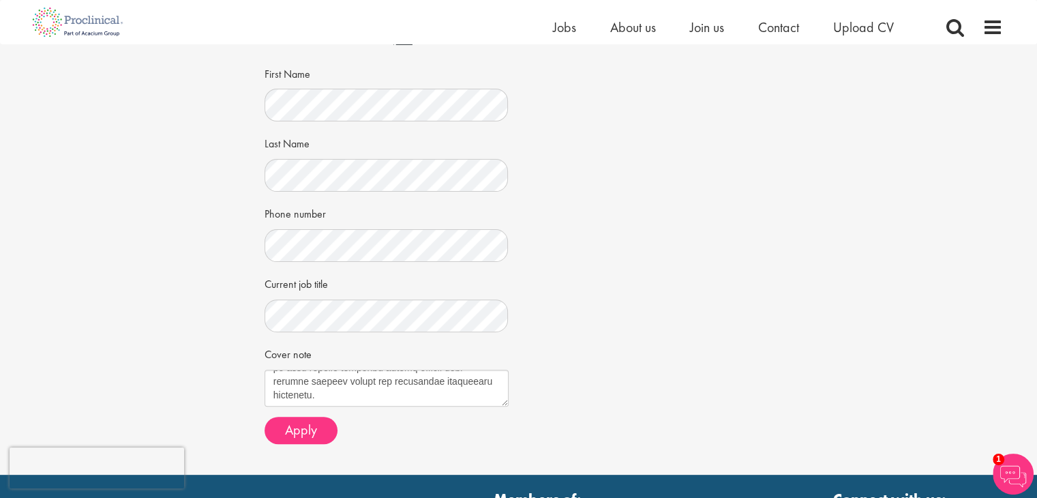
scroll to position [460, 0]
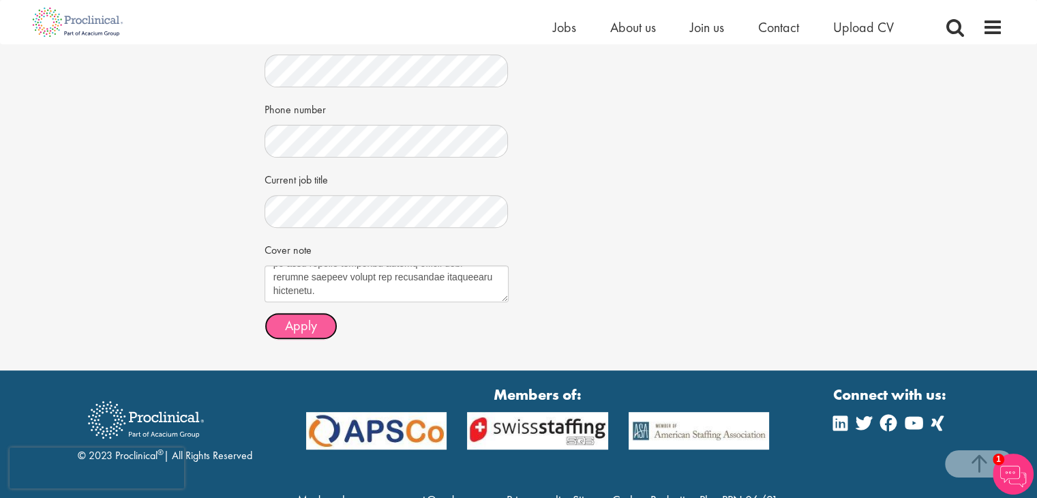
click at [317, 319] on button "Apply" at bounding box center [301, 325] width 73 height 27
